Goal: Task Accomplishment & Management: Manage account settings

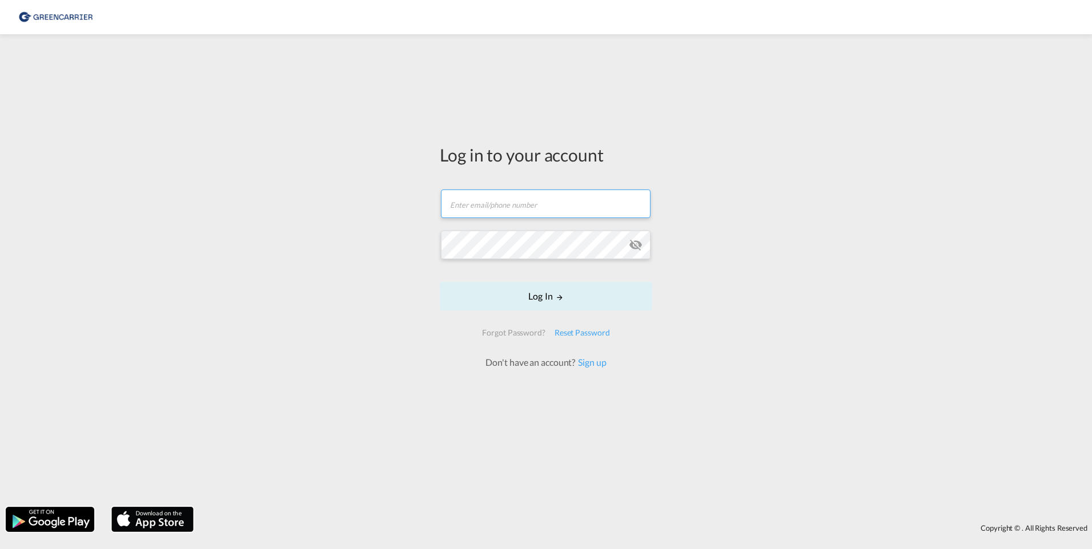
click at [534, 209] on form "Email field is required Password field is required Log In Forgot Password? Rese…" at bounding box center [546, 273] width 212 height 191
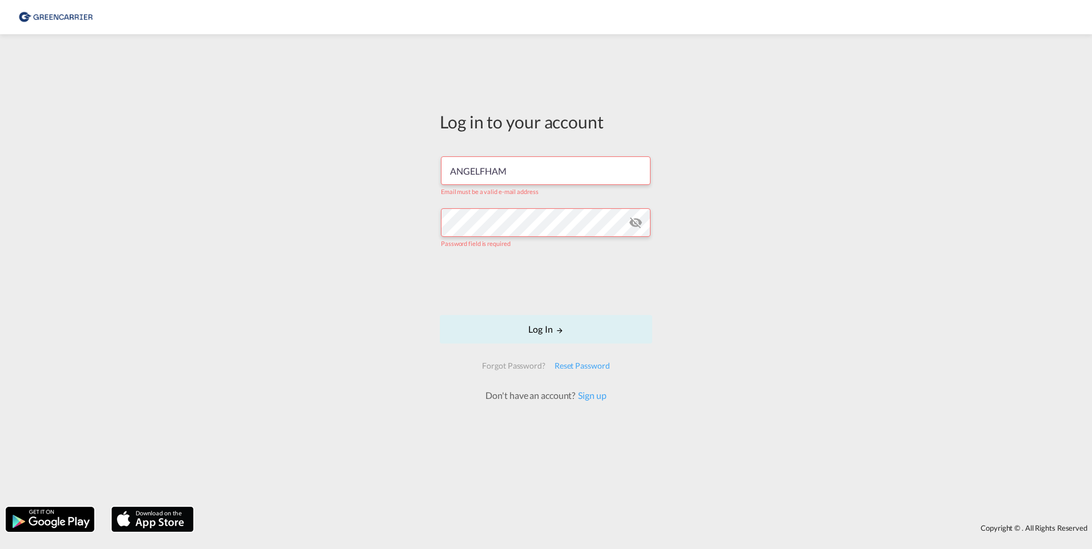
drag, startPoint x: 443, startPoint y: 177, endPoint x: 377, endPoint y: 175, distance: 66.3
click at [377, 175] on div "Log in to your account ANGELFHAM Email must be a valid e-mail address Password …" at bounding box center [546, 270] width 1092 height 461
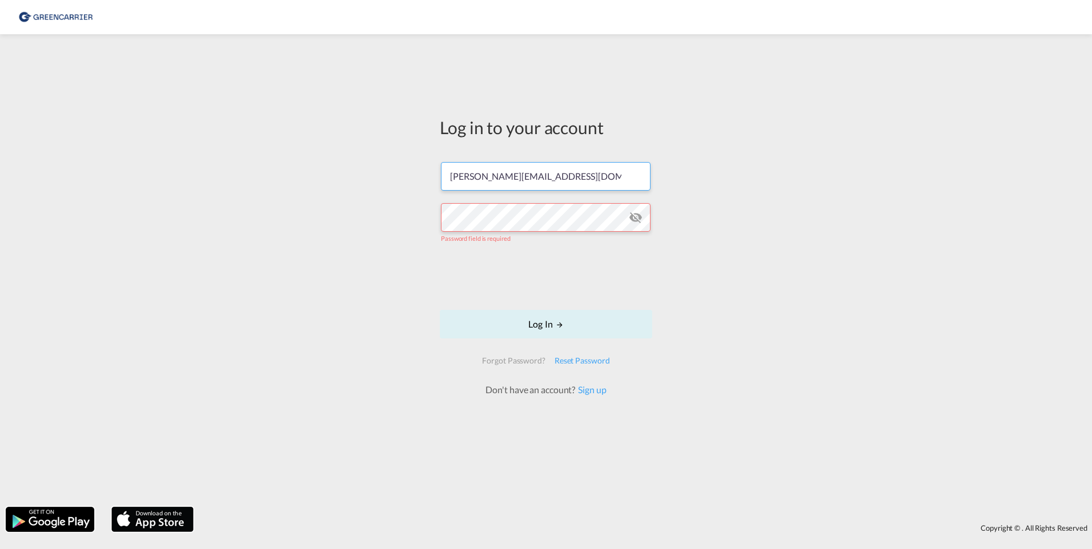
type input "b.nowag@angelfreight.de"
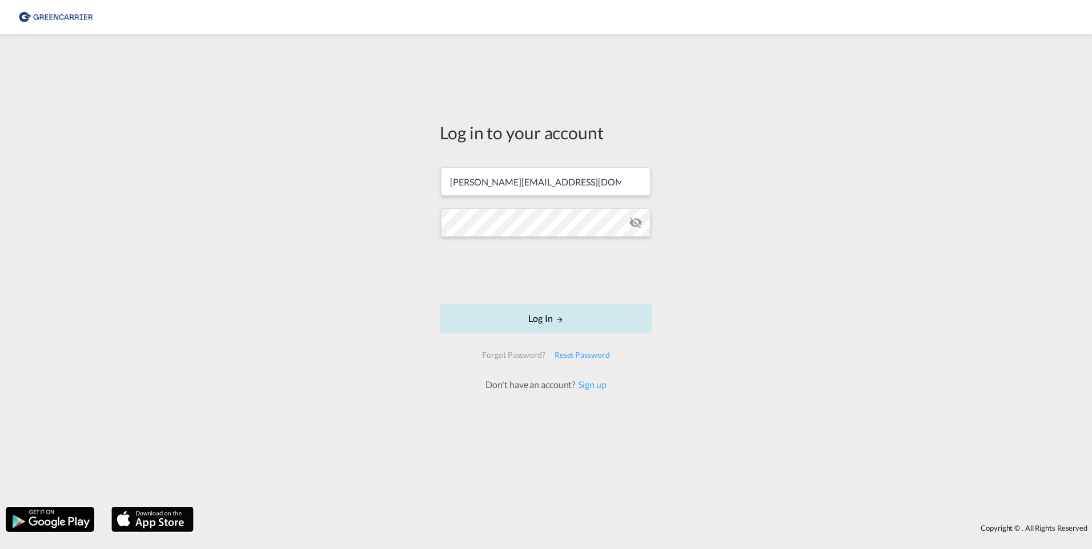
click at [530, 320] on button "Log In" at bounding box center [546, 318] width 212 height 29
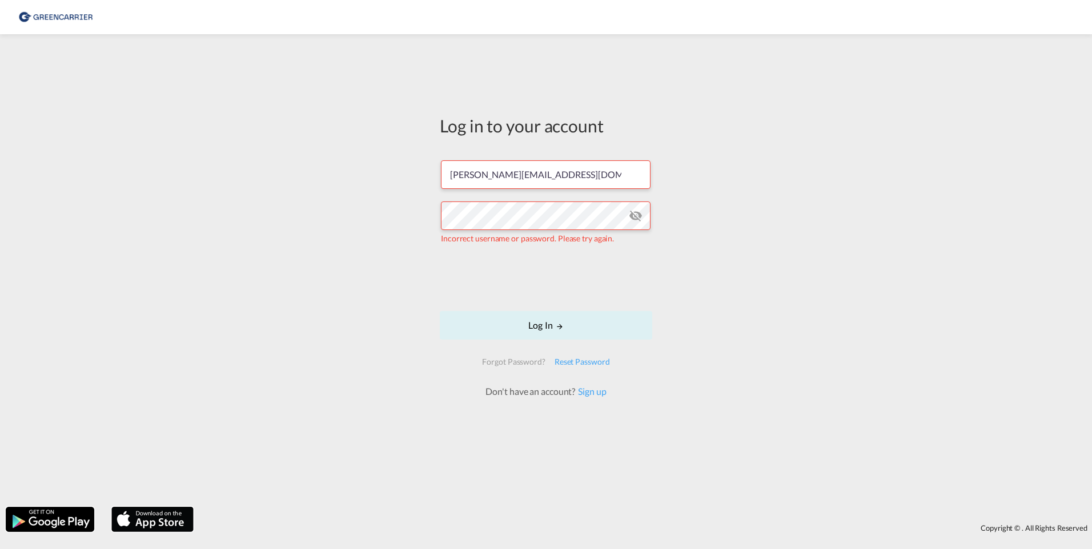
drag, startPoint x: 813, startPoint y: 331, endPoint x: 1031, endPoint y: 127, distance: 298.2
click at [824, 330] on div "Log in to your account b.nowag@angelfreight.de Incorrect username or password. …" at bounding box center [546, 270] width 1092 height 461
